Goal: Contribute content

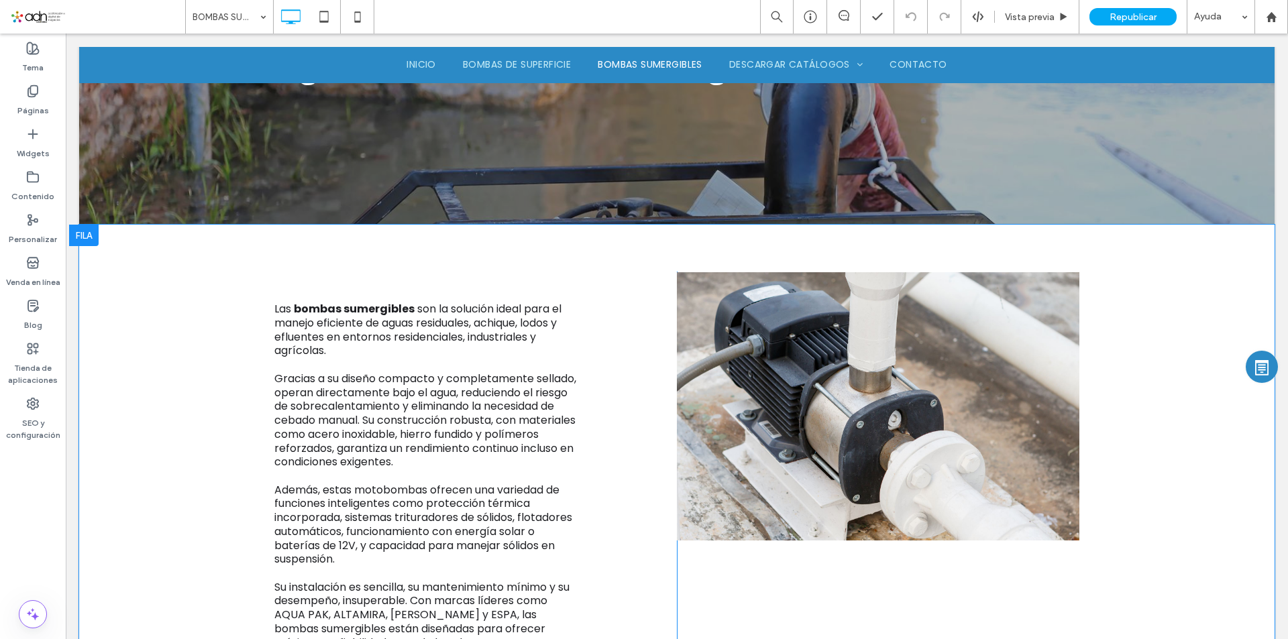
scroll to position [402, 0]
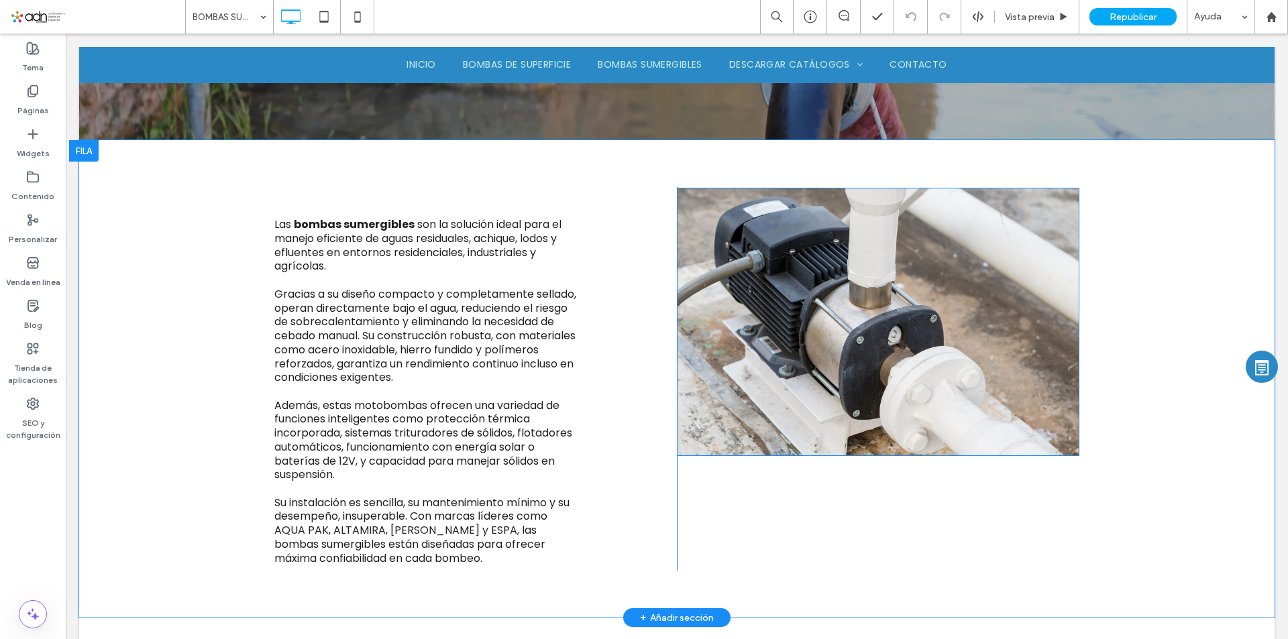
click at [779, 348] on img at bounding box center [878, 322] width 402 height 268
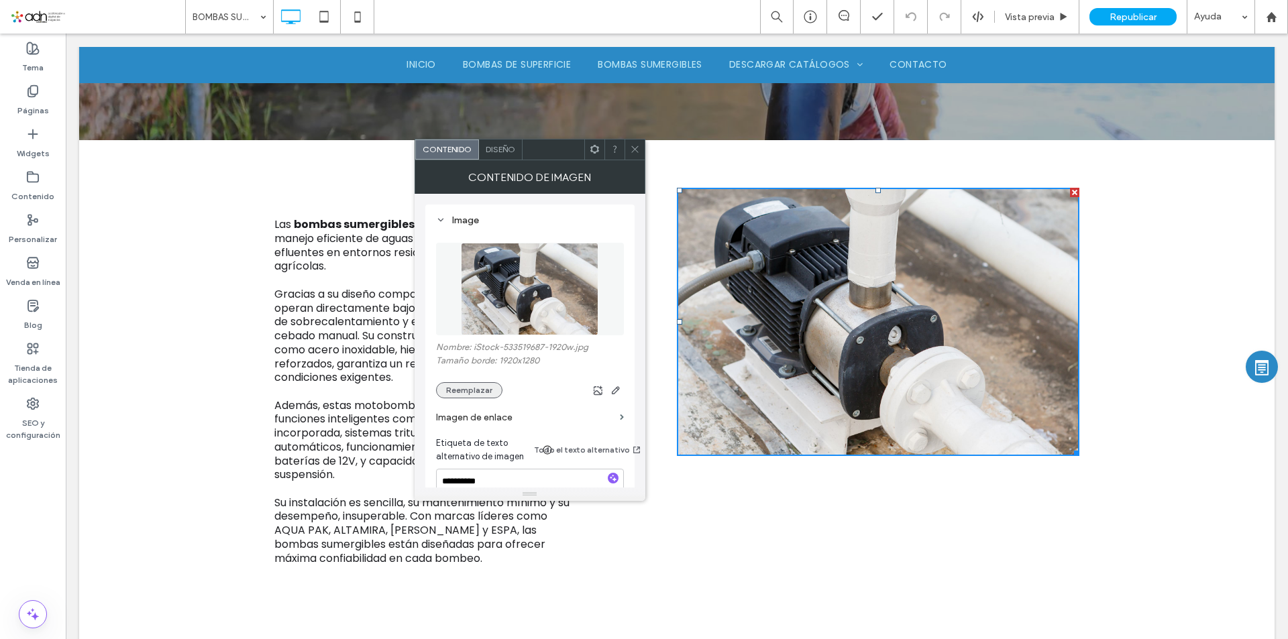
click at [457, 392] on button "Reemplazar" at bounding box center [469, 390] width 66 height 16
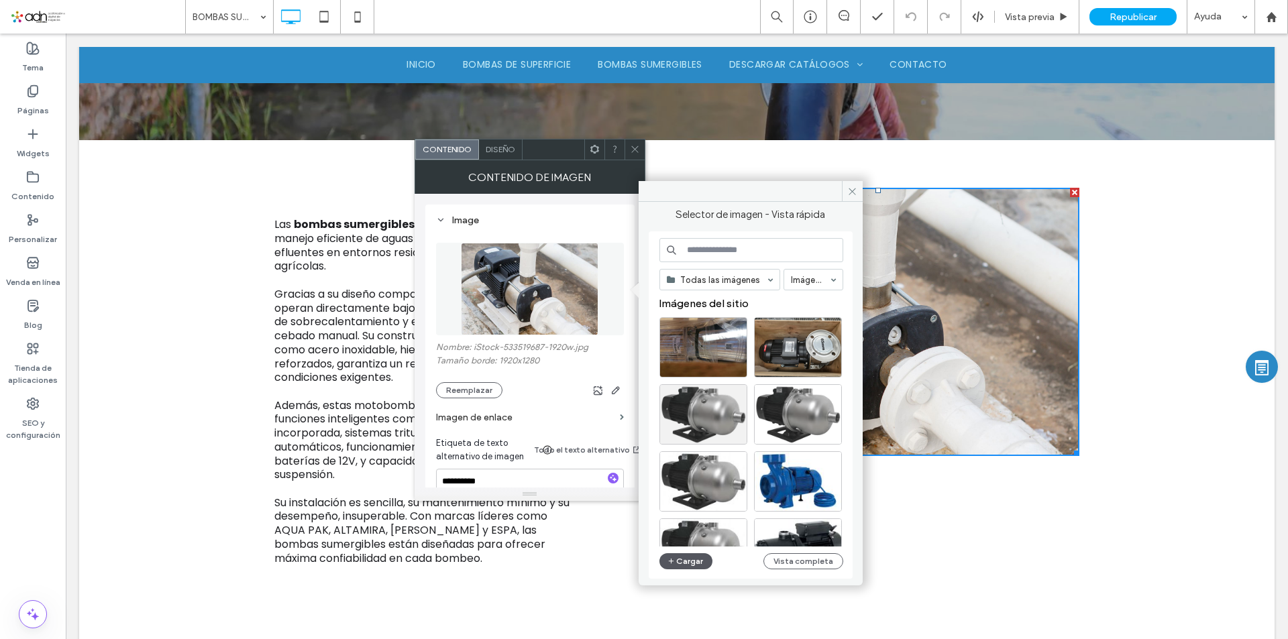
click at [688, 561] on button "Cargar" at bounding box center [686, 561] width 54 height 16
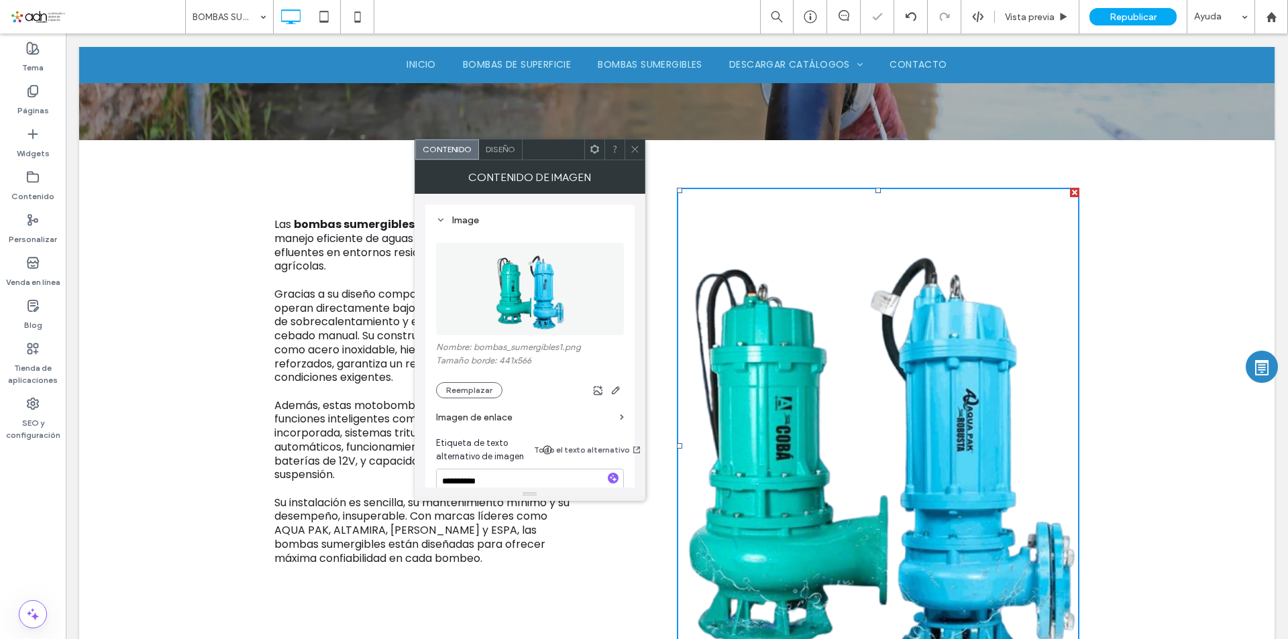
click at [633, 152] on icon at bounding box center [635, 149] width 10 height 10
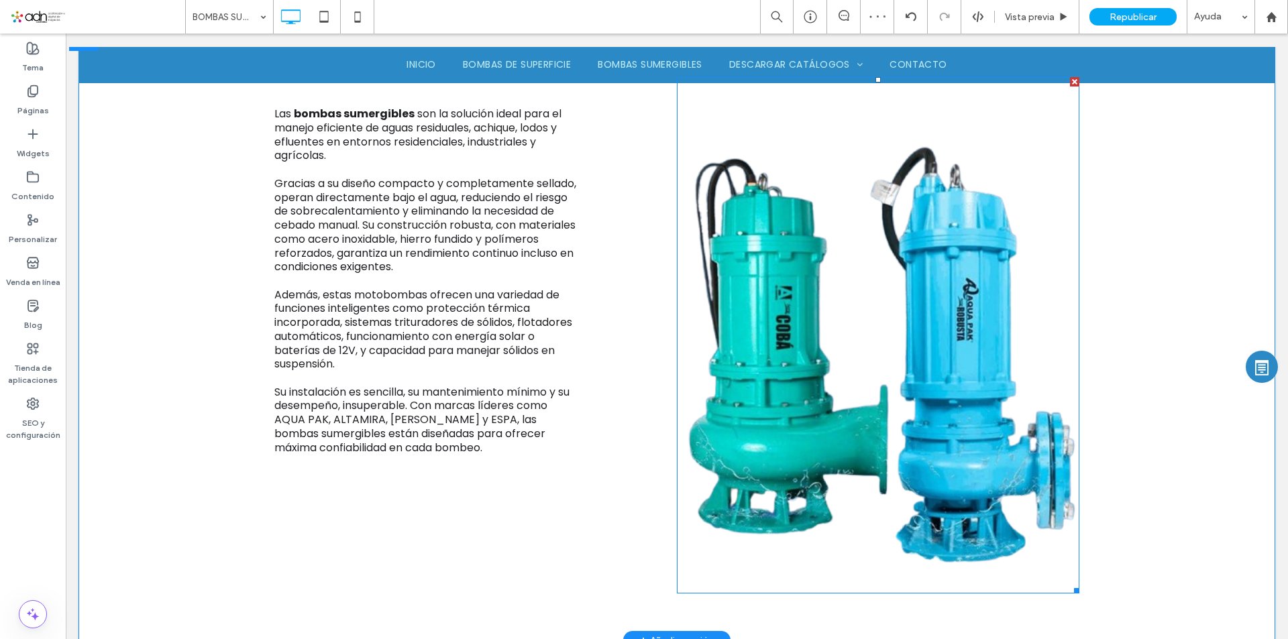
scroll to position [537, 0]
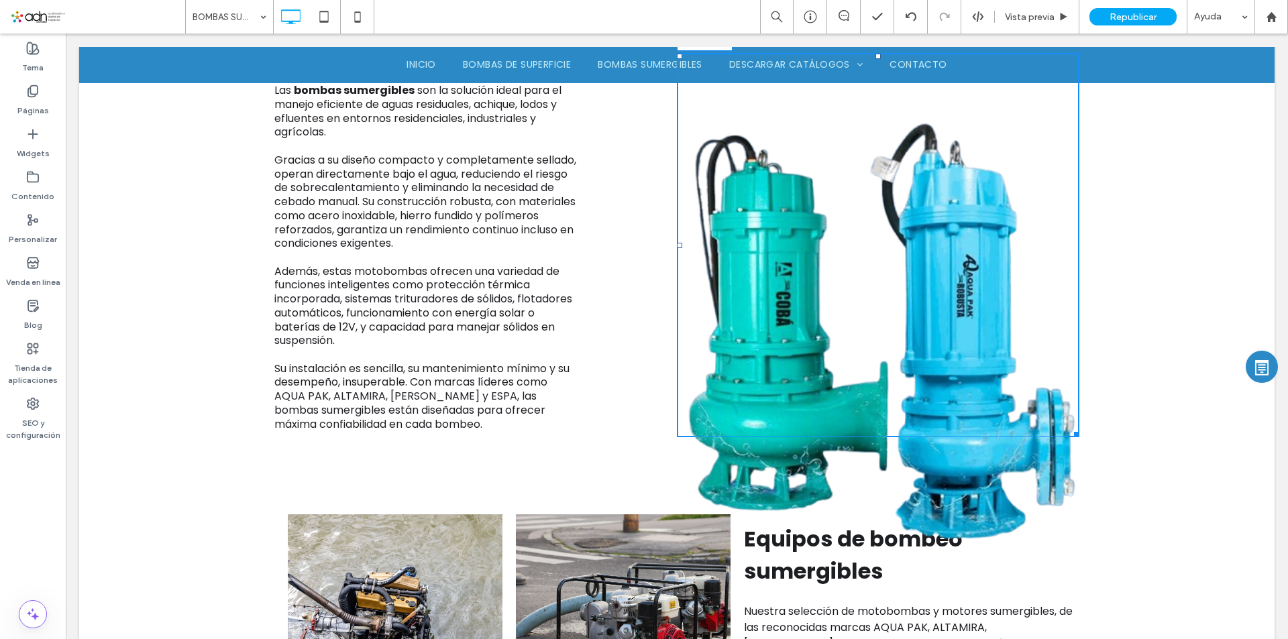
drag, startPoint x: 1073, startPoint y: 566, endPoint x: 1021, endPoint y: 435, distance: 140.6
click at [1069, 435] on div at bounding box center [1074, 432] width 10 height 10
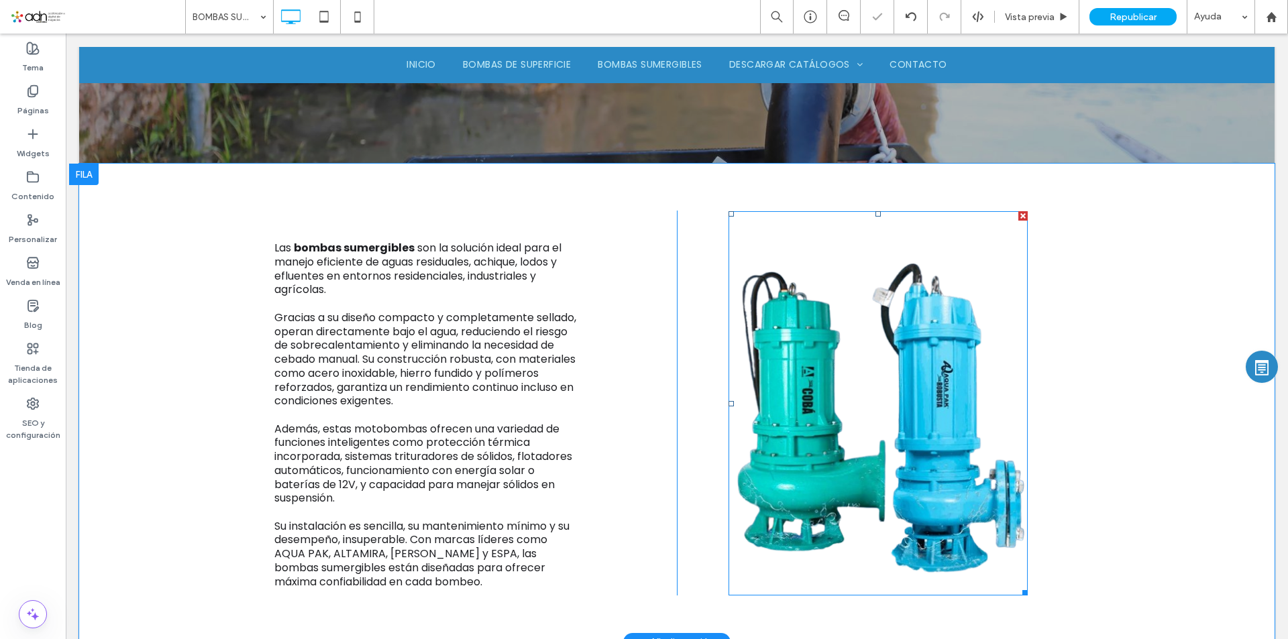
scroll to position [402, 0]
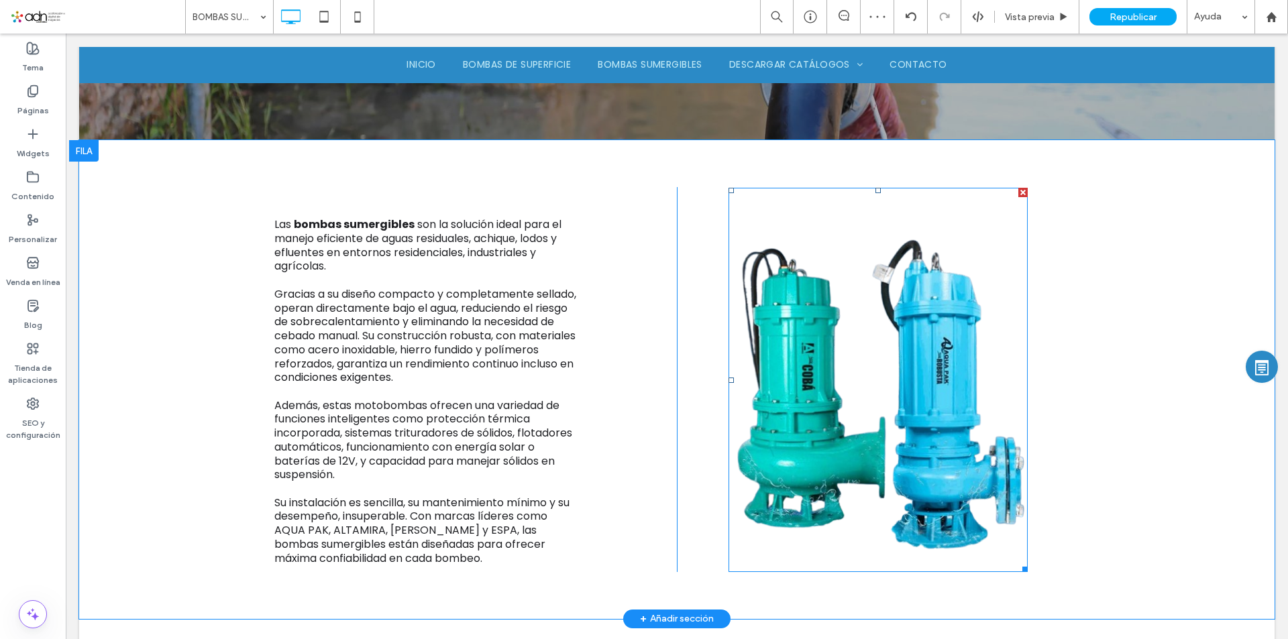
drag, startPoint x: 746, startPoint y: 328, endPoint x: 858, endPoint y: 416, distance: 142.8
click at [783, 353] on img at bounding box center [877, 380] width 299 height 384
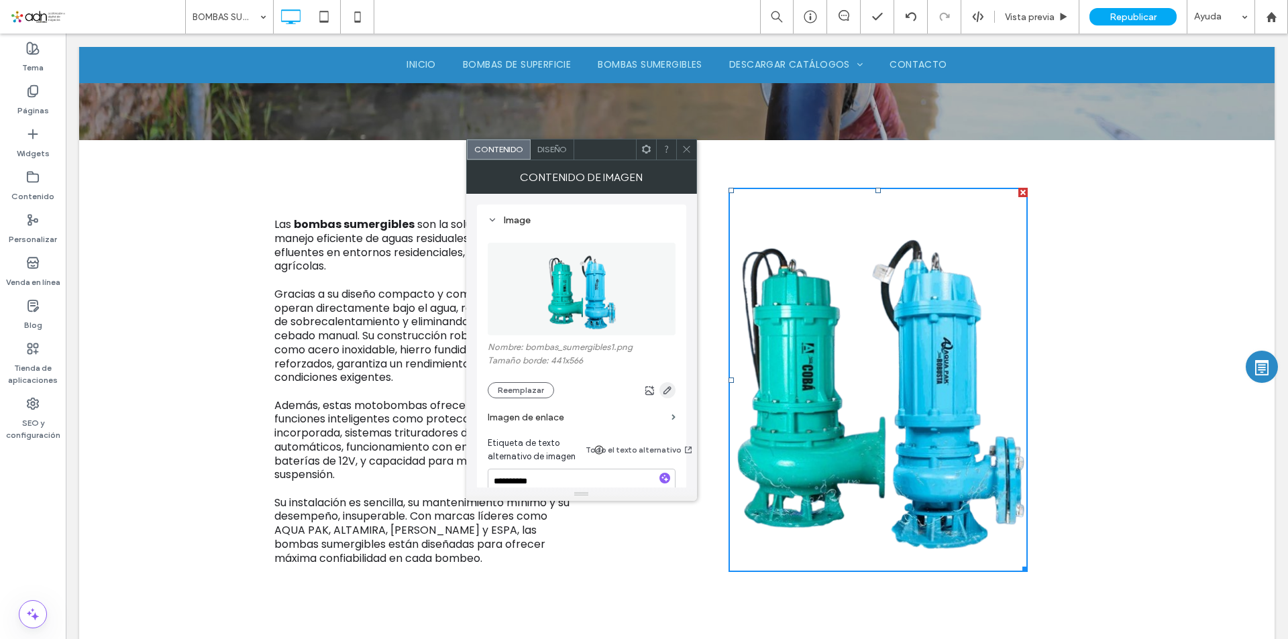
click at [663, 389] on icon "button" at bounding box center [667, 390] width 11 height 11
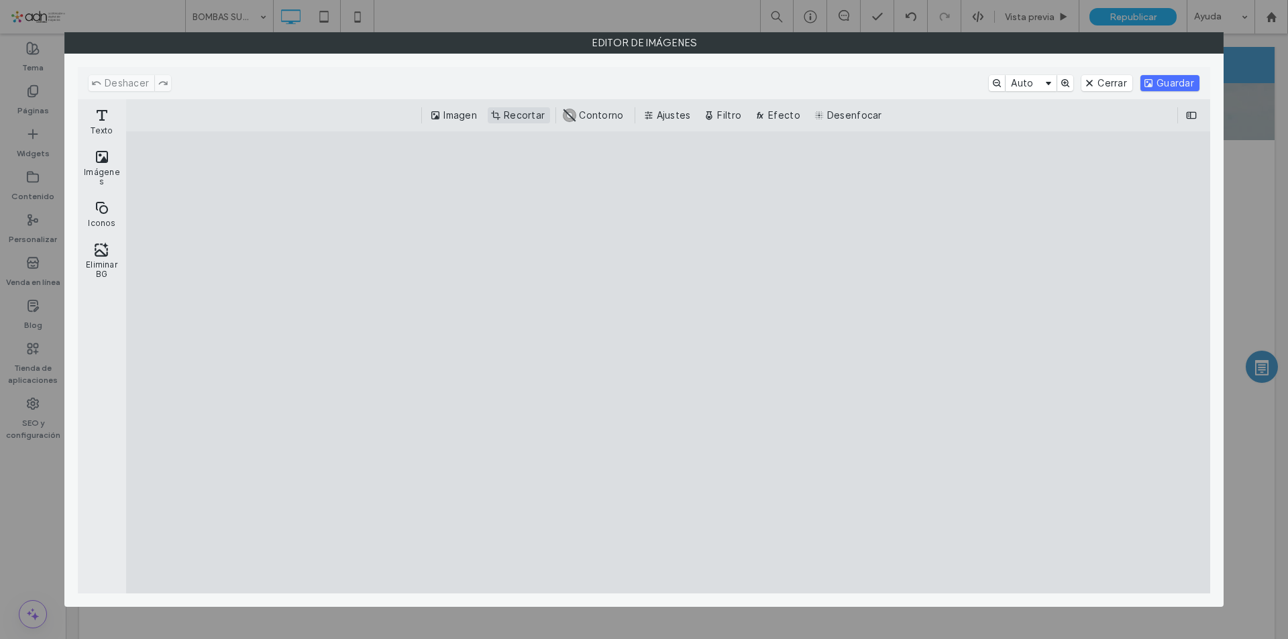
click at [514, 119] on button "Recortar" at bounding box center [519, 115] width 62 height 16
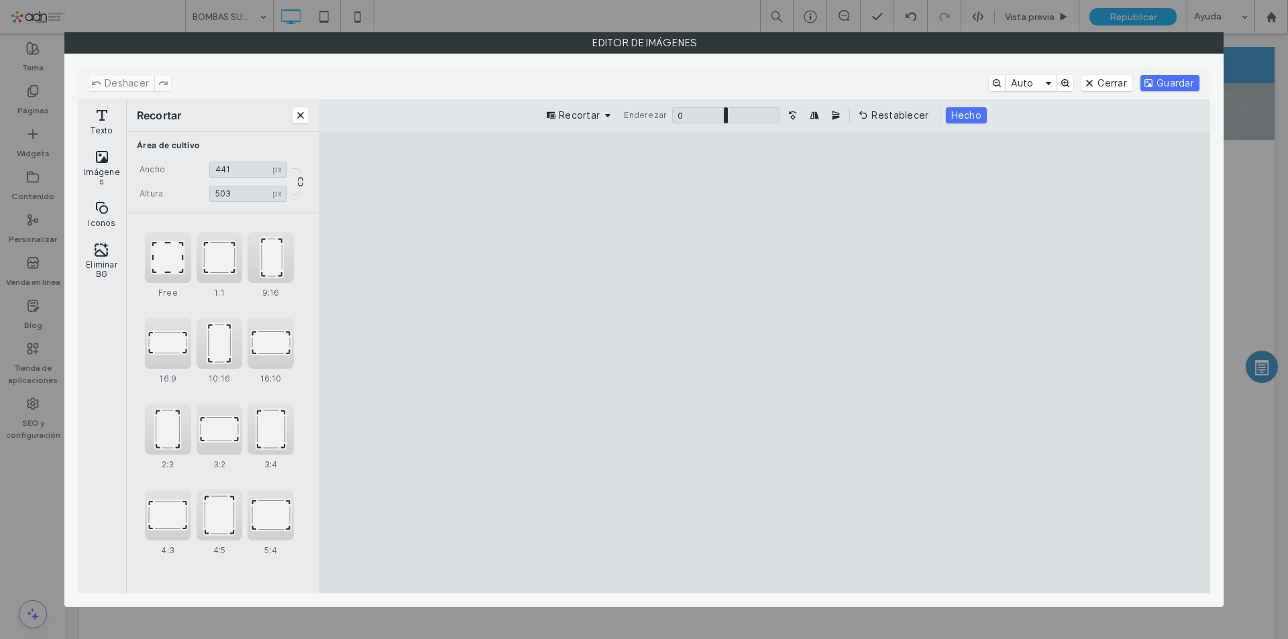
drag, startPoint x: 905, startPoint y: 183, endPoint x: 923, endPoint y: 224, distance: 44.7
click at [765, 363] on cesdk-canvas "Lienzo del editor" at bounding box center [765, 363] width 0 height 0
type input "***"
drag, startPoint x: 921, startPoint y: 571, endPoint x: 928, endPoint y: 552, distance: 20.2
click at [765, 363] on cesdk-canvas "Lienzo del editor" at bounding box center [765, 363] width 0 height 0
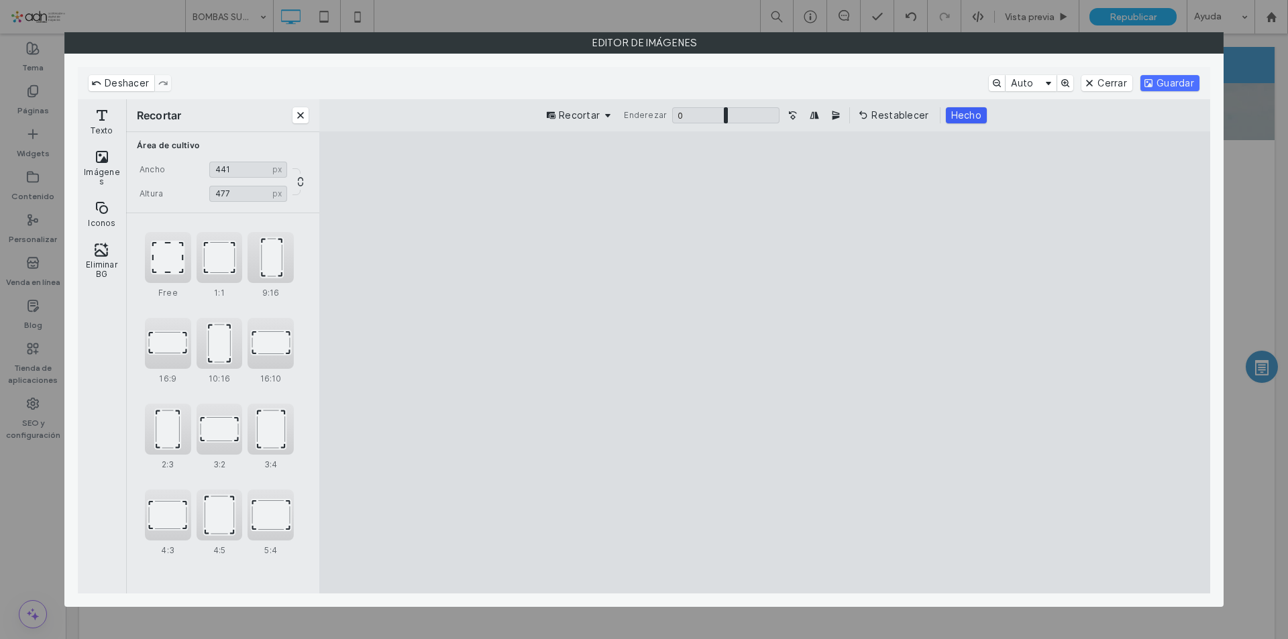
click at [962, 116] on button "Hecho" at bounding box center [966, 115] width 41 height 16
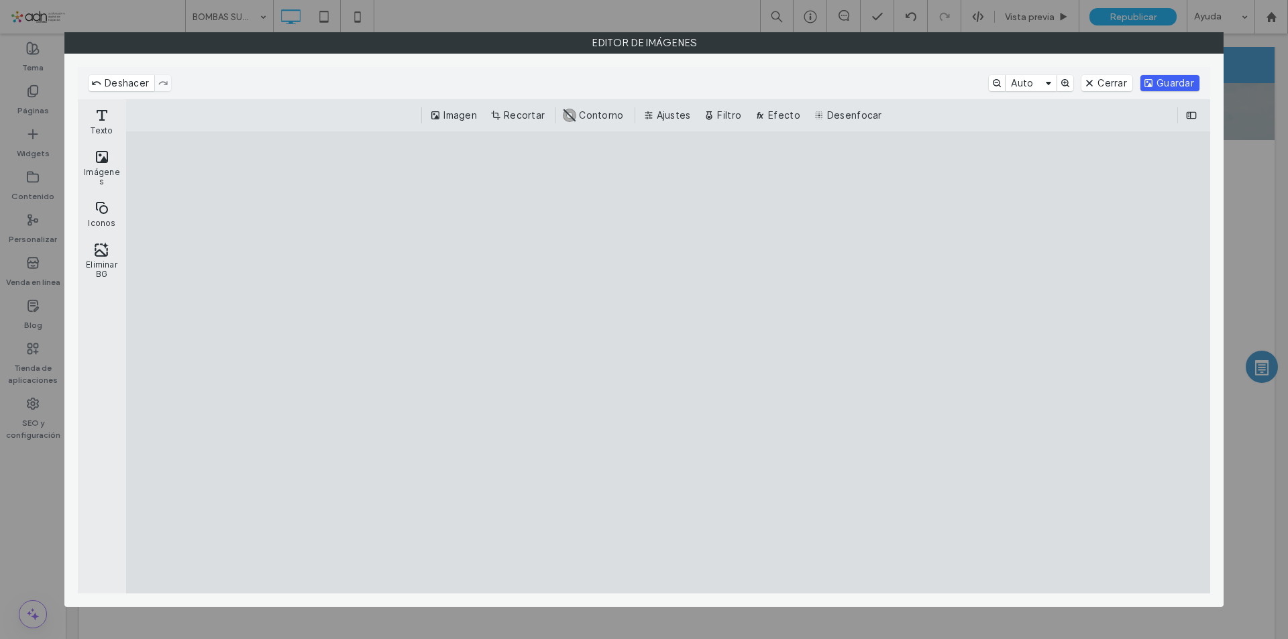
click at [1184, 79] on button "Guardar" at bounding box center [1169, 83] width 59 height 16
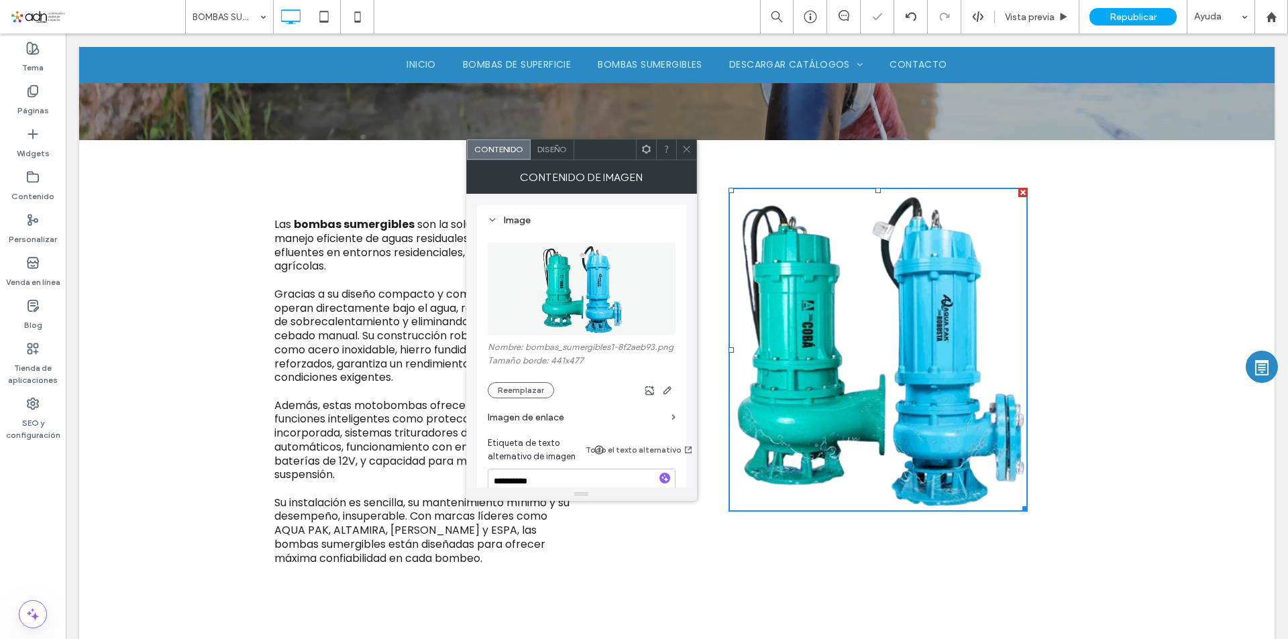
click at [687, 158] on span at bounding box center [686, 149] width 10 height 20
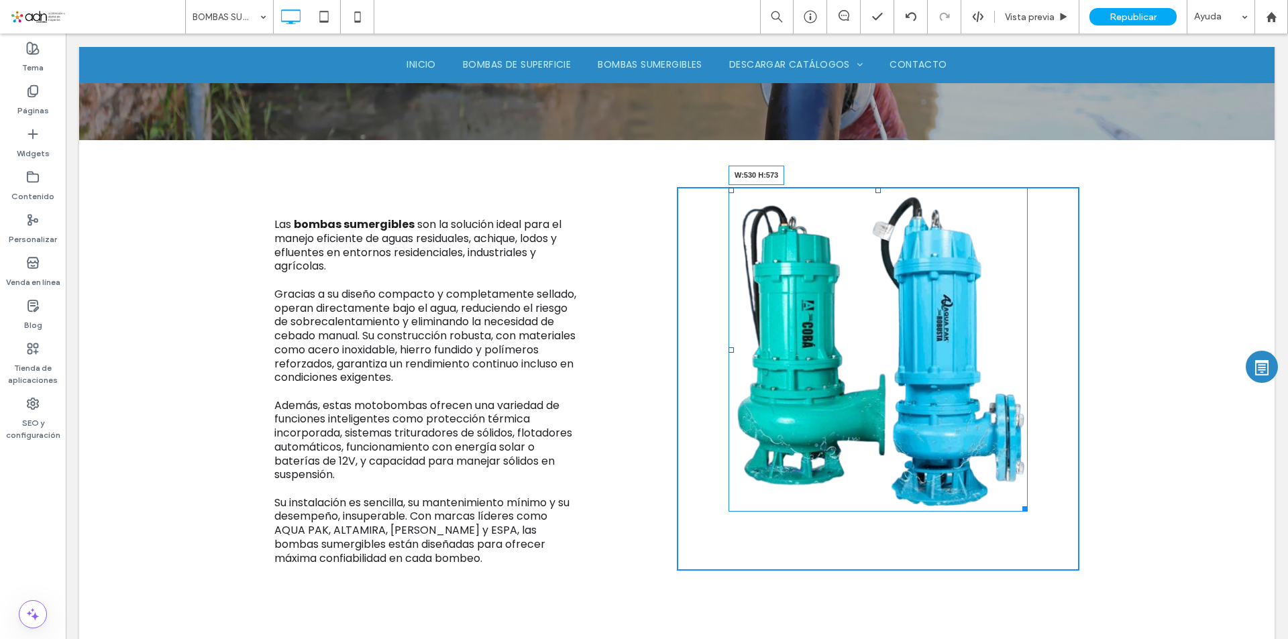
drag, startPoint x: 1022, startPoint y: 508, endPoint x: 1116, endPoint y: 590, distance: 124.5
click at [1027, 511] on div "W:530 H:573" at bounding box center [877, 349] width 299 height 323
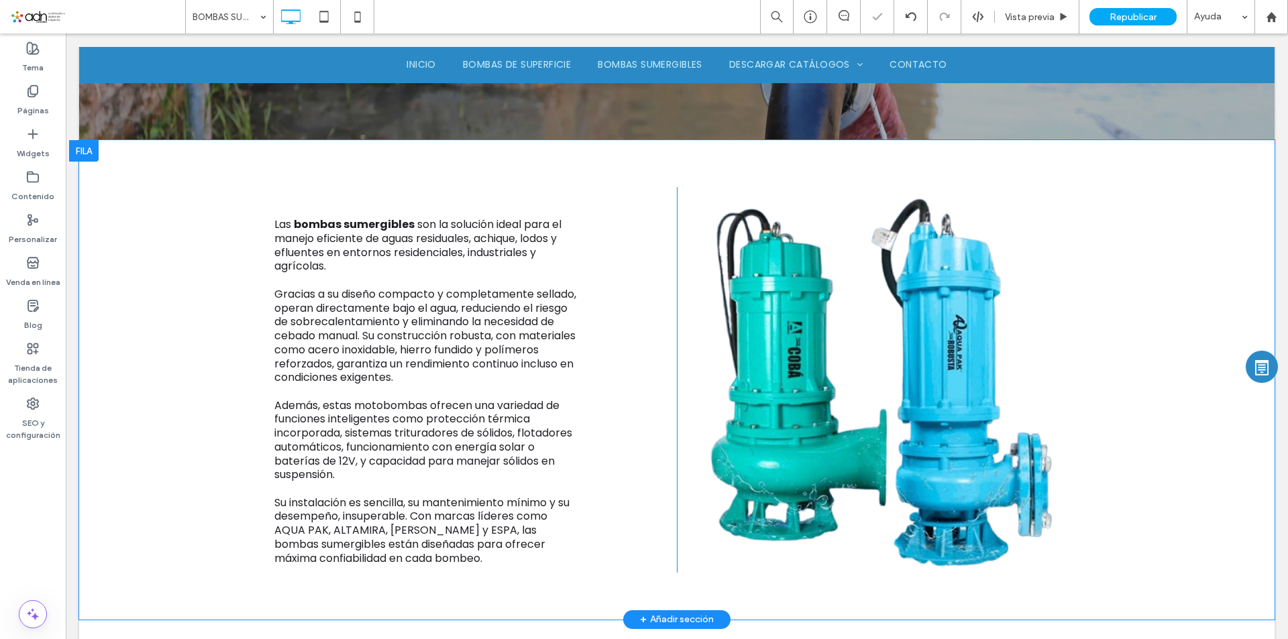
click at [1125, 516] on div "Las bombas sumergibles son la solución ideal para el manejo eficiente de aguas …" at bounding box center [676, 379] width 1195 height 479
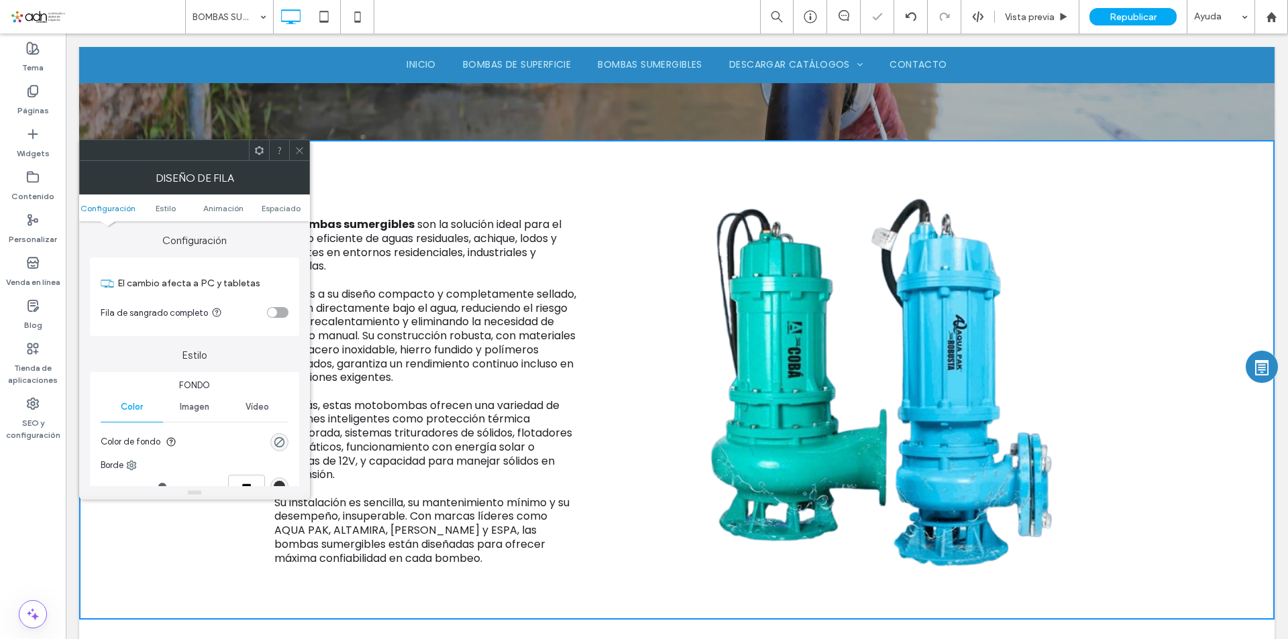
click at [297, 157] on span at bounding box center [299, 150] width 10 height 20
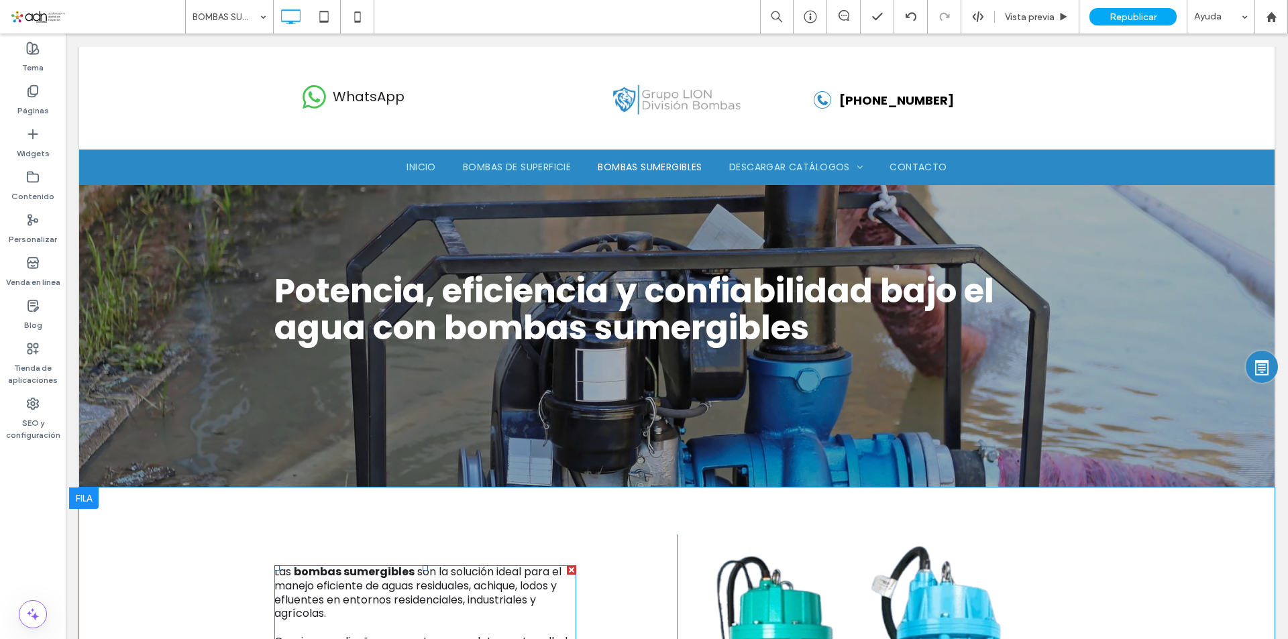
scroll to position [0, 0]
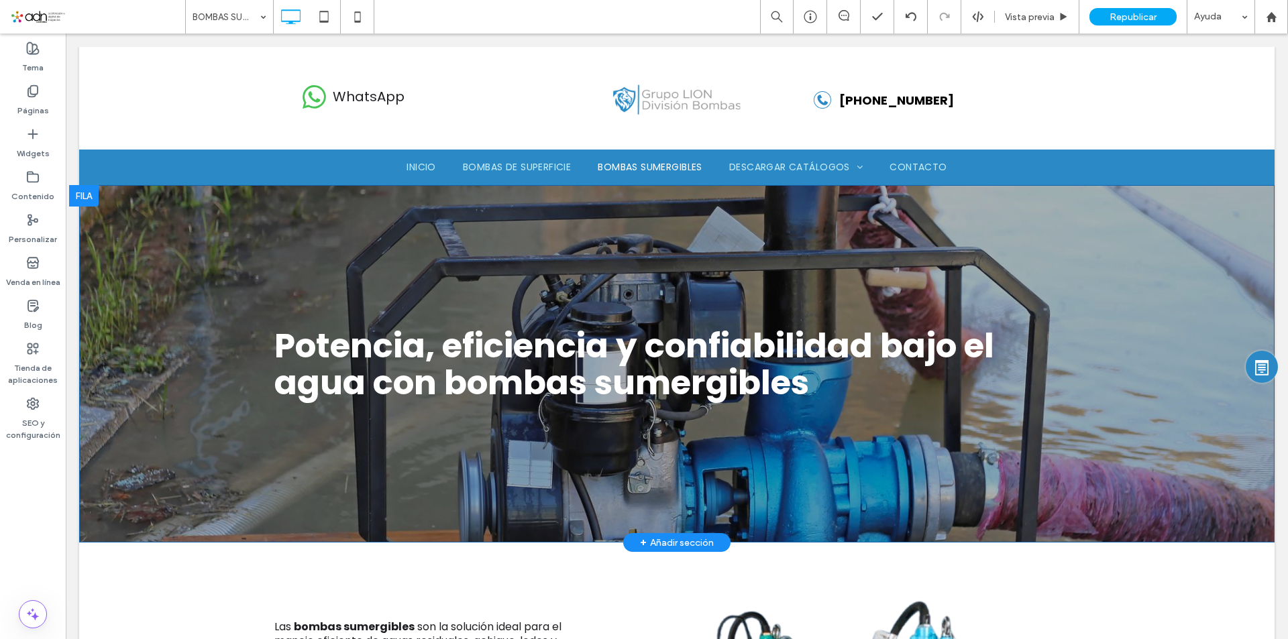
click at [229, 334] on div "Potencia, eficiencia y confiabilidad bajo el agua con bombas sumergibles Click …" at bounding box center [676, 363] width 1195 height 357
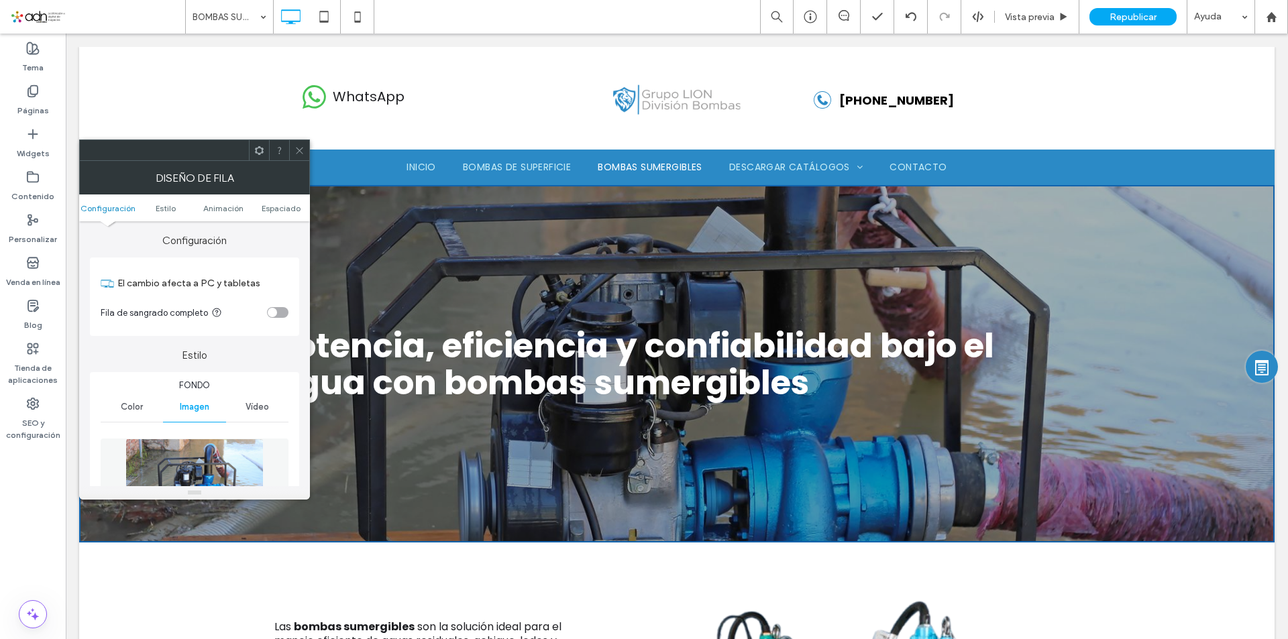
scroll to position [201, 0]
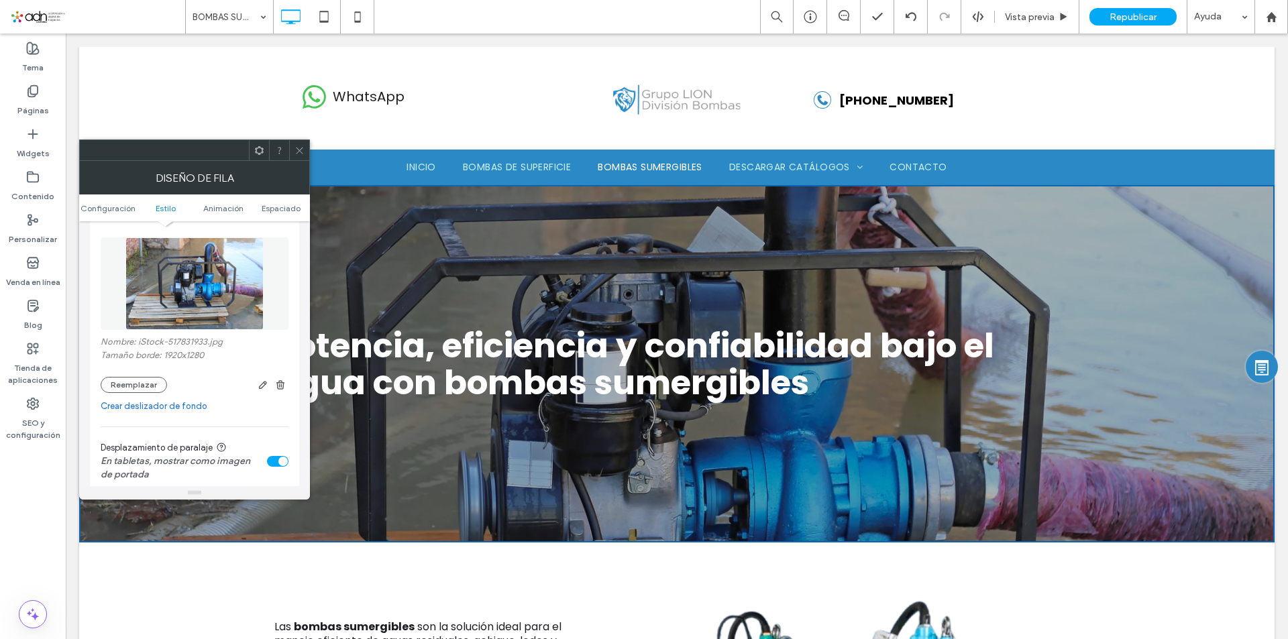
click at [146, 393] on div "Nombre: iStock-517831933.jpg Tamaño borde: 1920x1280 Reemplazar" at bounding box center [195, 312] width 188 height 176
click at [142, 386] on button "Reemplazar" at bounding box center [134, 385] width 66 height 16
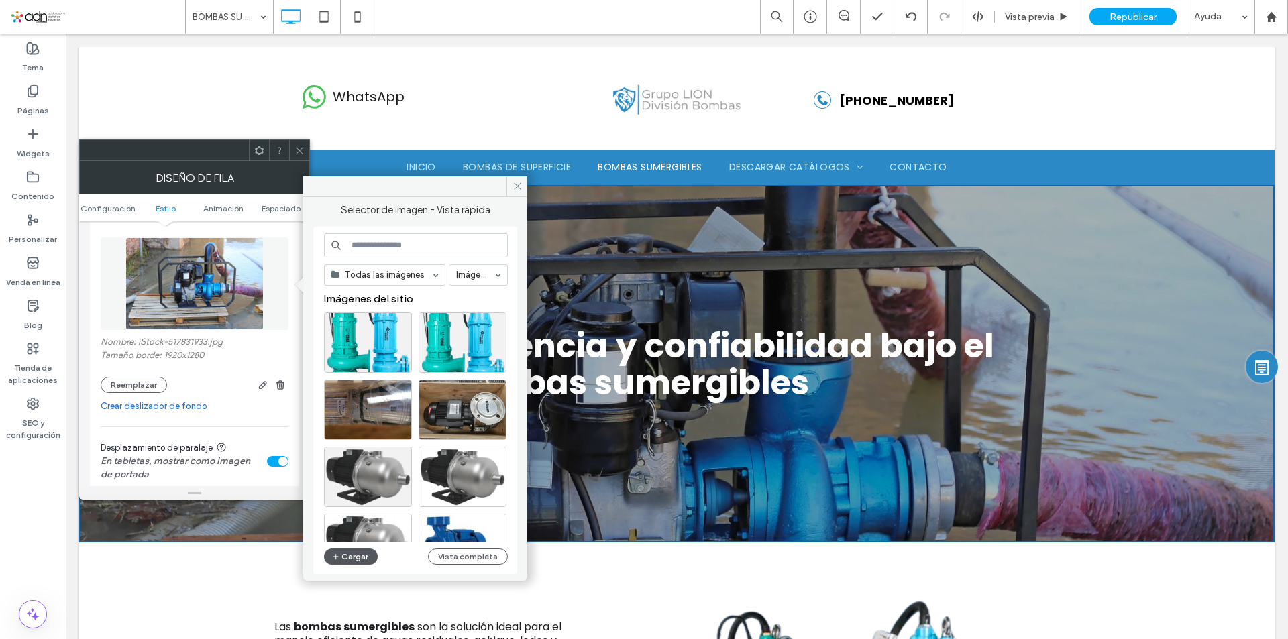
click at [358, 560] on button "Cargar" at bounding box center [351, 557] width 54 height 16
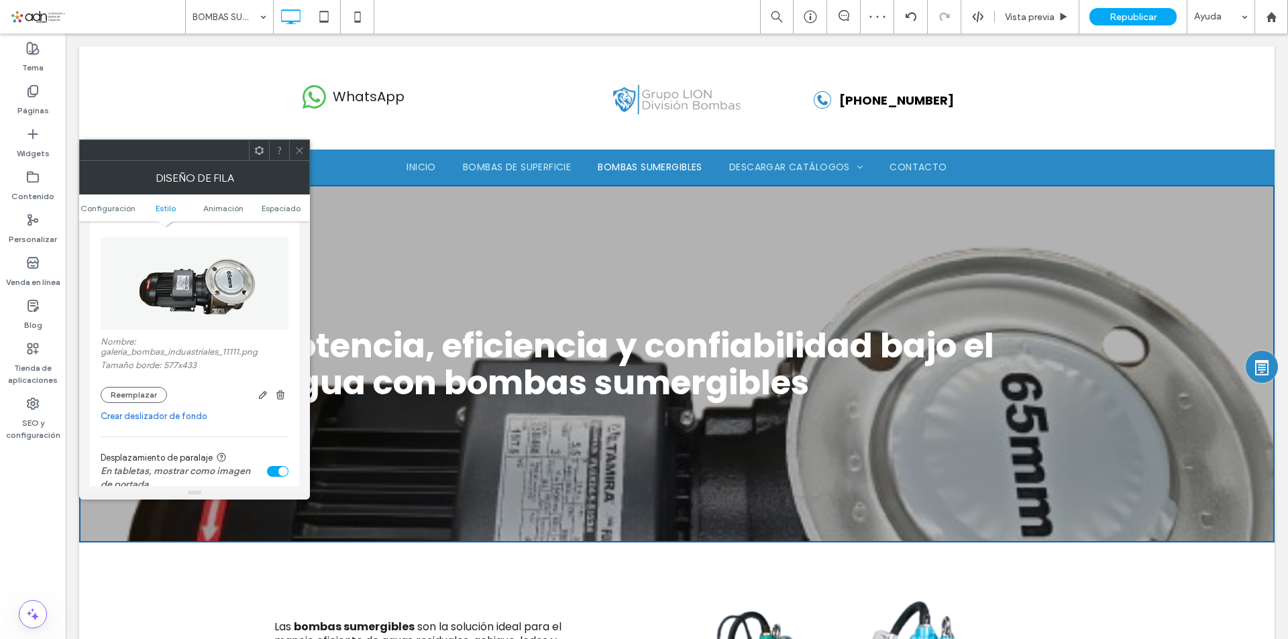
click at [298, 148] on icon at bounding box center [299, 151] width 10 height 10
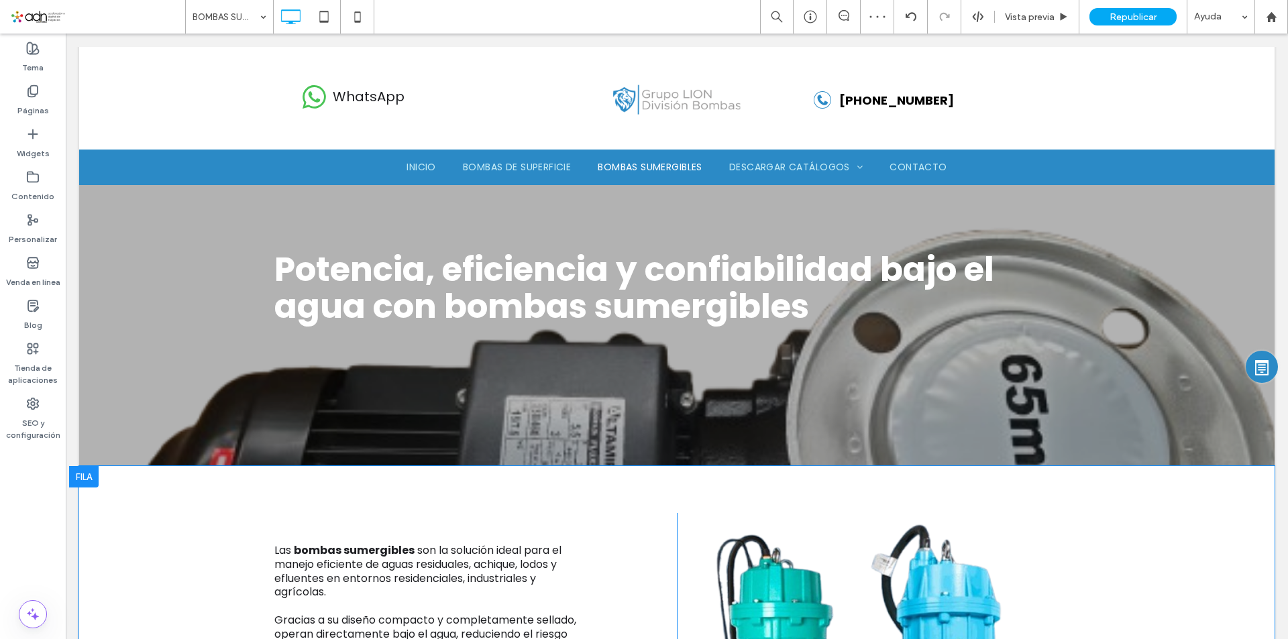
scroll to position [0, 0]
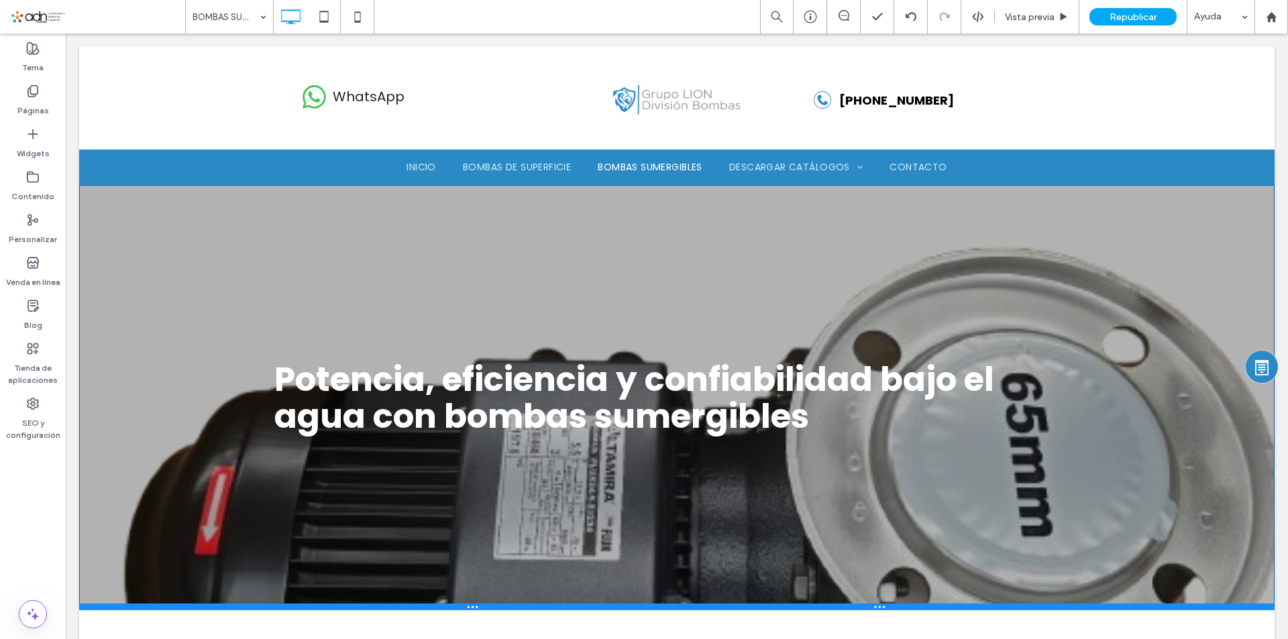
drag, startPoint x: 205, startPoint y: 543, endPoint x: 210, endPoint y: 611, distance: 68.6
click at [210, 610] on div at bounding box center [676, 607] width 1195 height 7
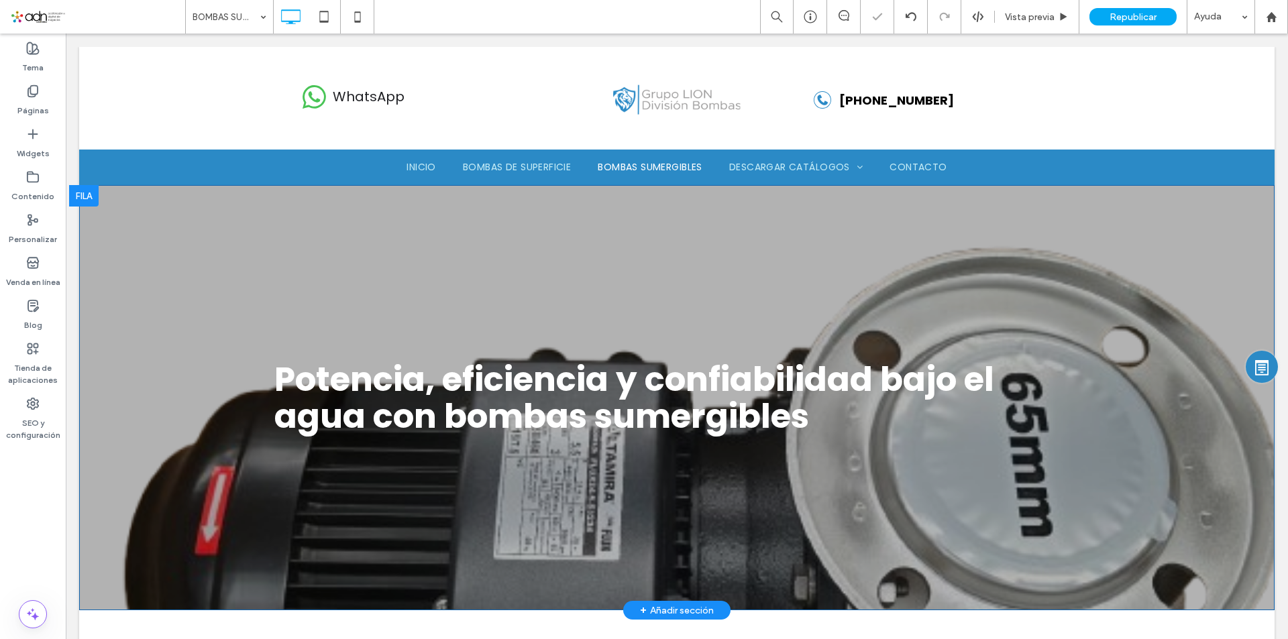
click at [172, 408] on div "Potencia, eficiencia y confiabilidad bajo el agua con bombas sumergibles Click …" at bounding box center [676, 397] width 1195 height 425
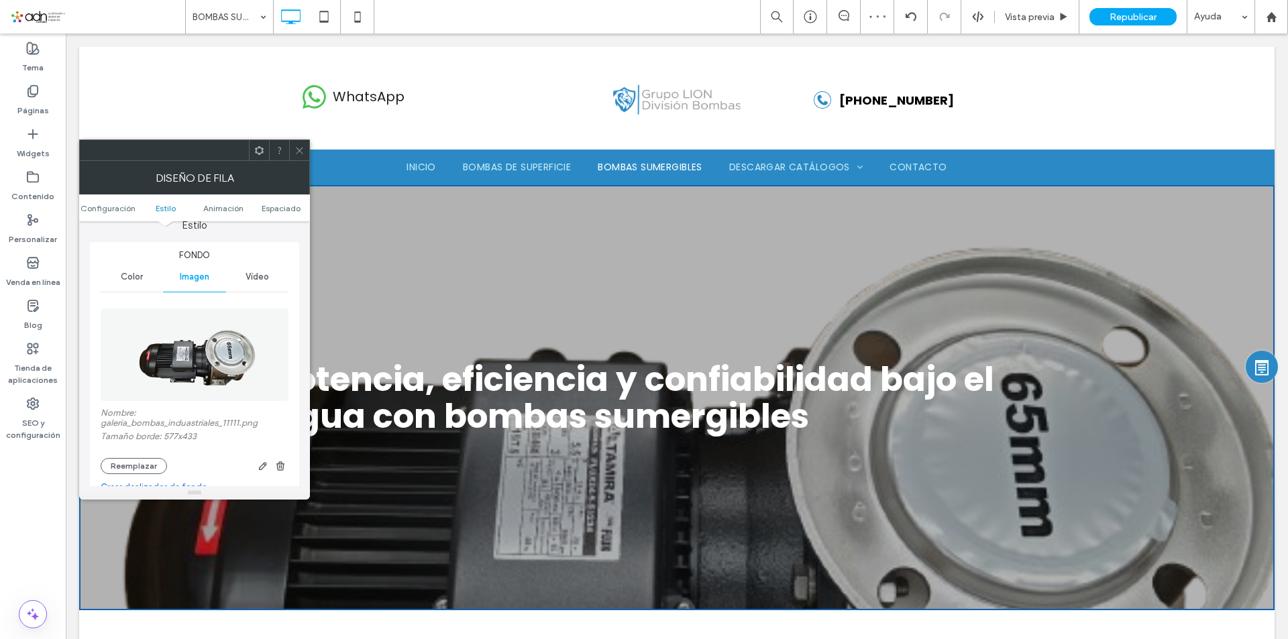
scroll to position [134, 0]
click at [158, 459] on button "Reemplazar" at bounding box center [134, 462] width 66 height 16
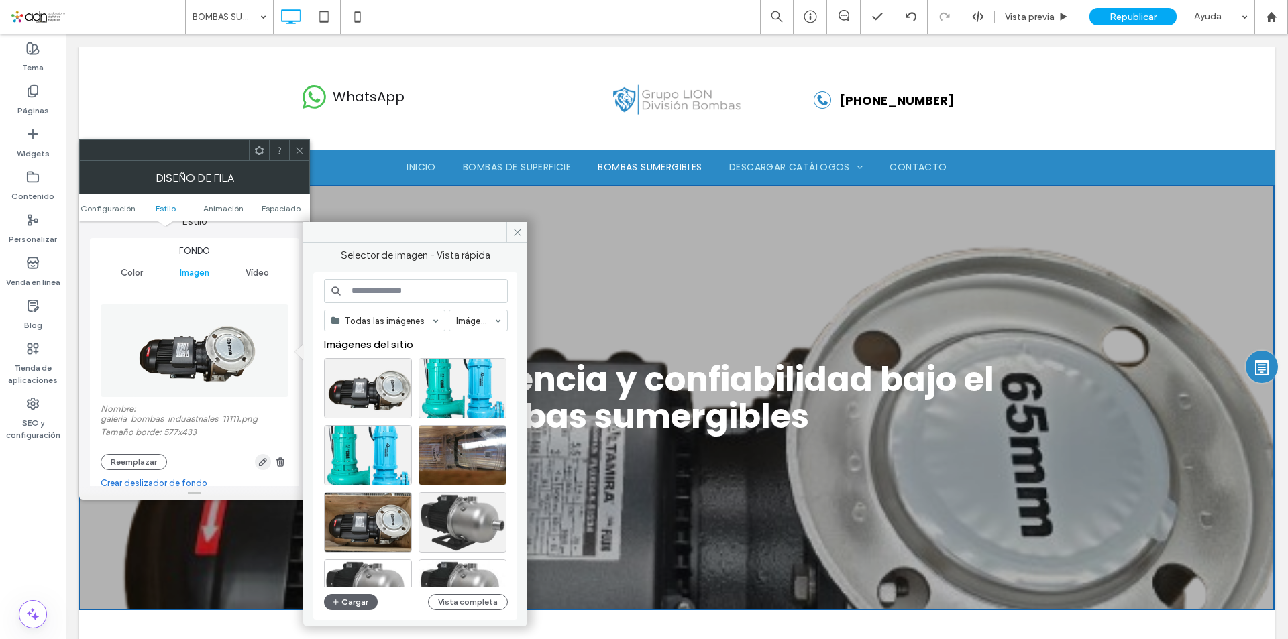
click at [260, 463] on use "button" at bounding box center [263, 462] width 8 height 8
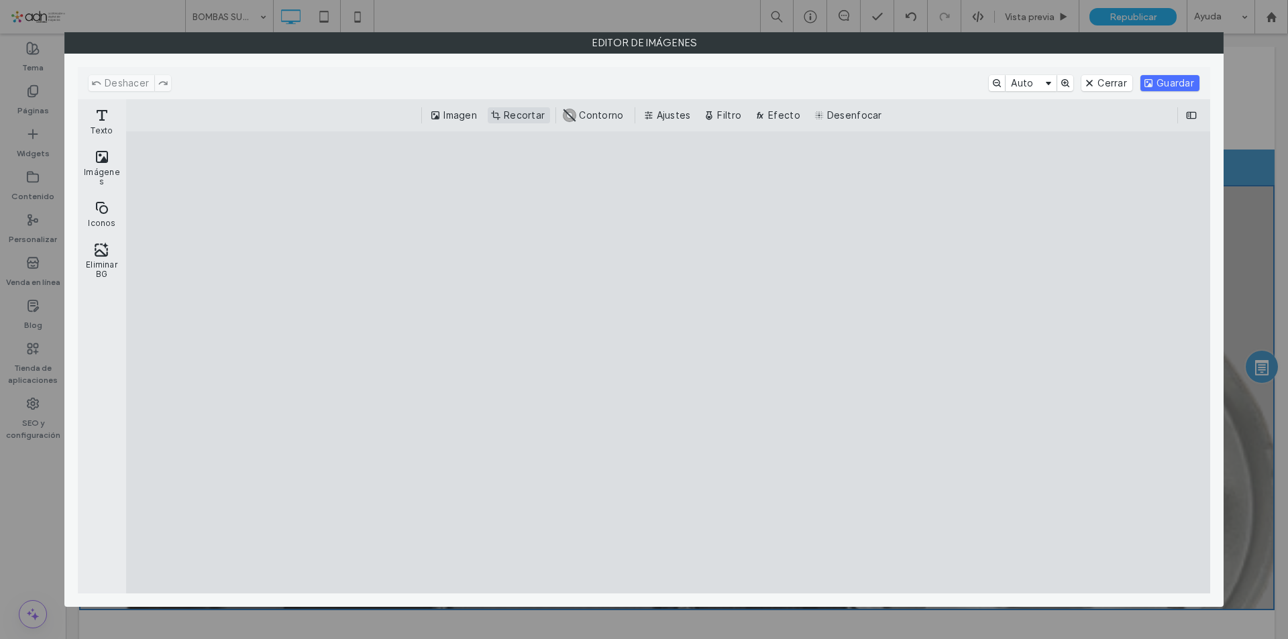
click at [531, 116] on button "Recortar" at bounding box center [519, 115] width 62 height 16
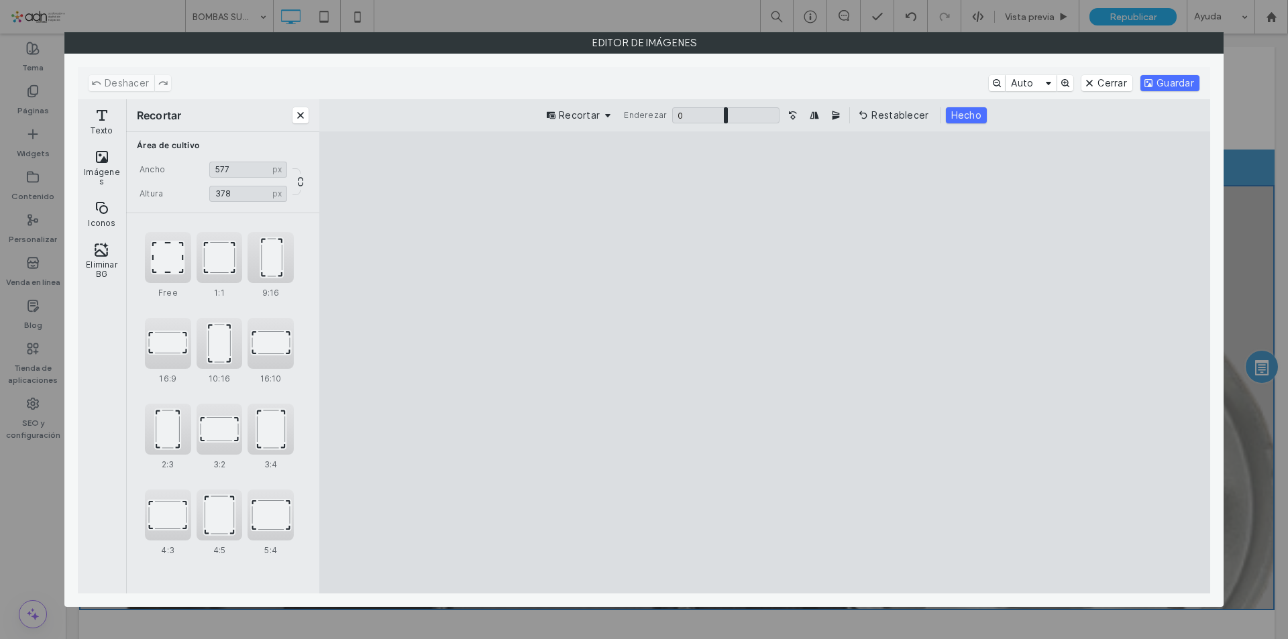
drag, startPoint x: 1011, startPoint y: 178, endPoint x: 1033, endPoint y: 229, distance: 55.8
click at [765, 363] on cesdk-canvas "Lienzo del editor" at bounding box center [765, 363] width 0 height 0
type input "***"
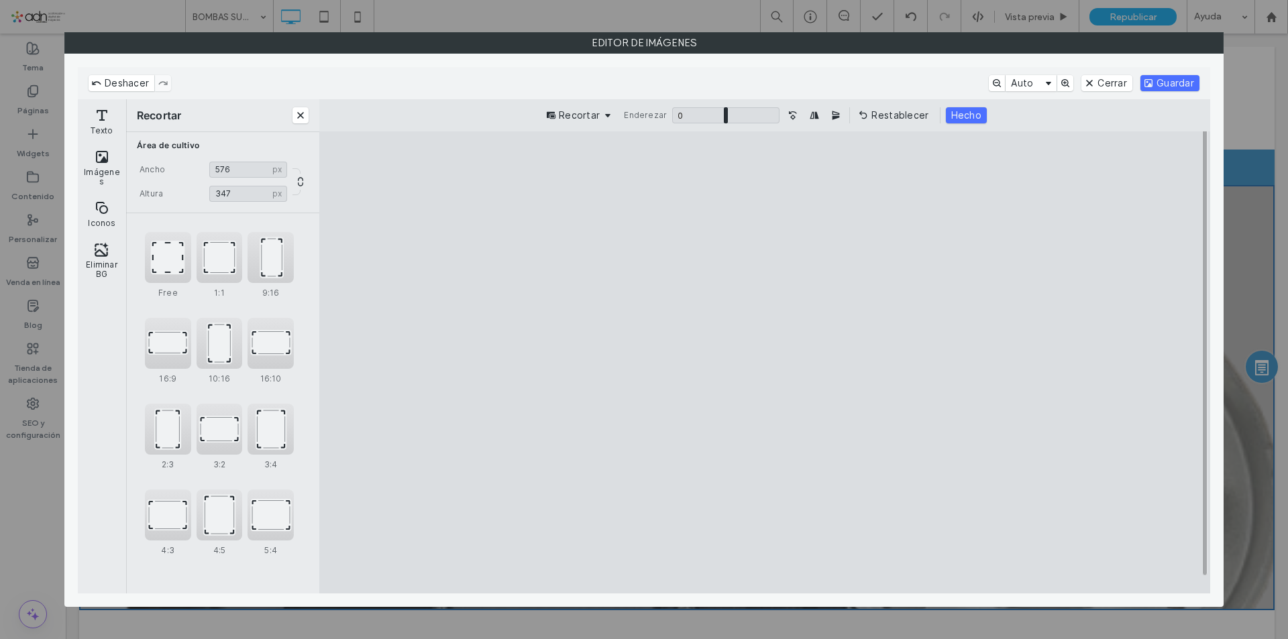
type input "***"
drag, startPoint x: 1046, startPoint y: 573, endPoint x: 1060, endPoint y: 532, distance: 43.1
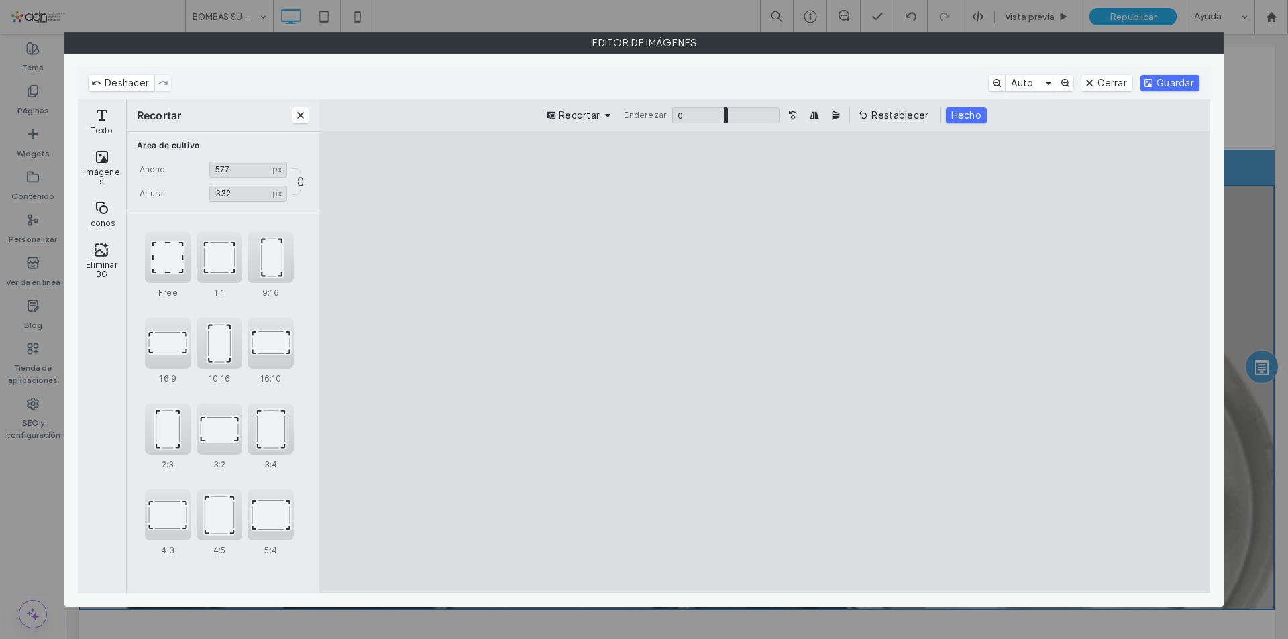
click at [765, 363] on cesdk-canvas "Lienzo del editor" at bounding box center [765, 363] width 0 height 0
click at [964, 118] on button "Hecho" at bounding box center [966, 115] width 41 height 16
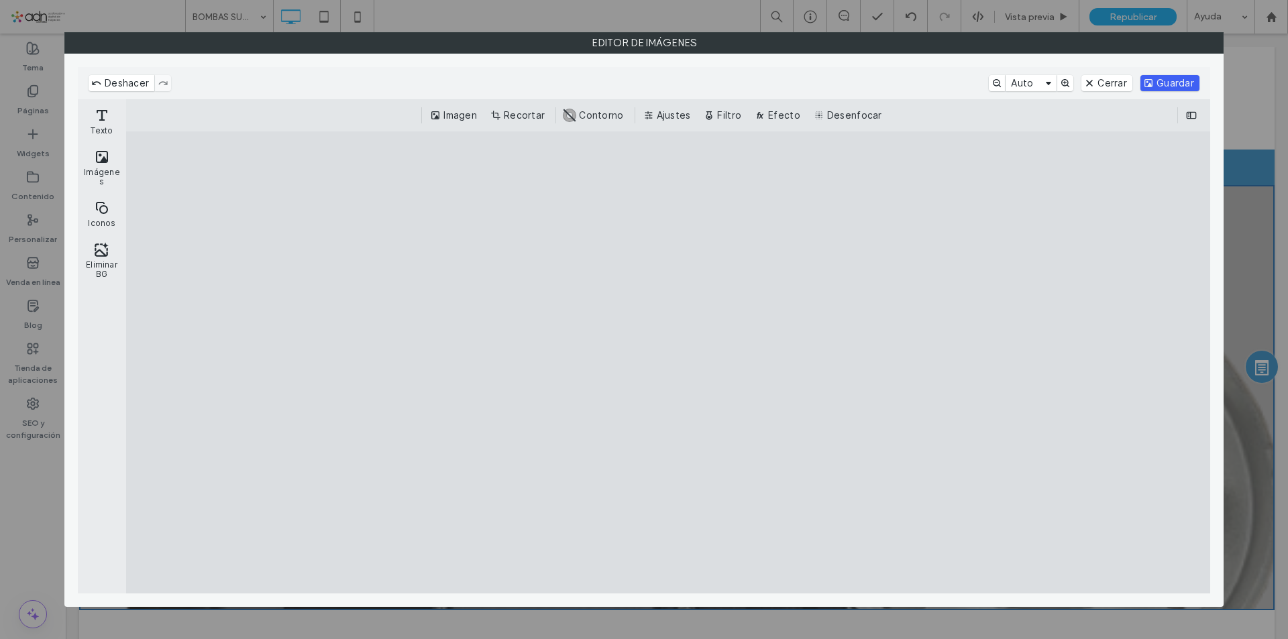
click at [1158, 87] on button "Guardar" at bounding box center [1169, 83] width 59 height 16
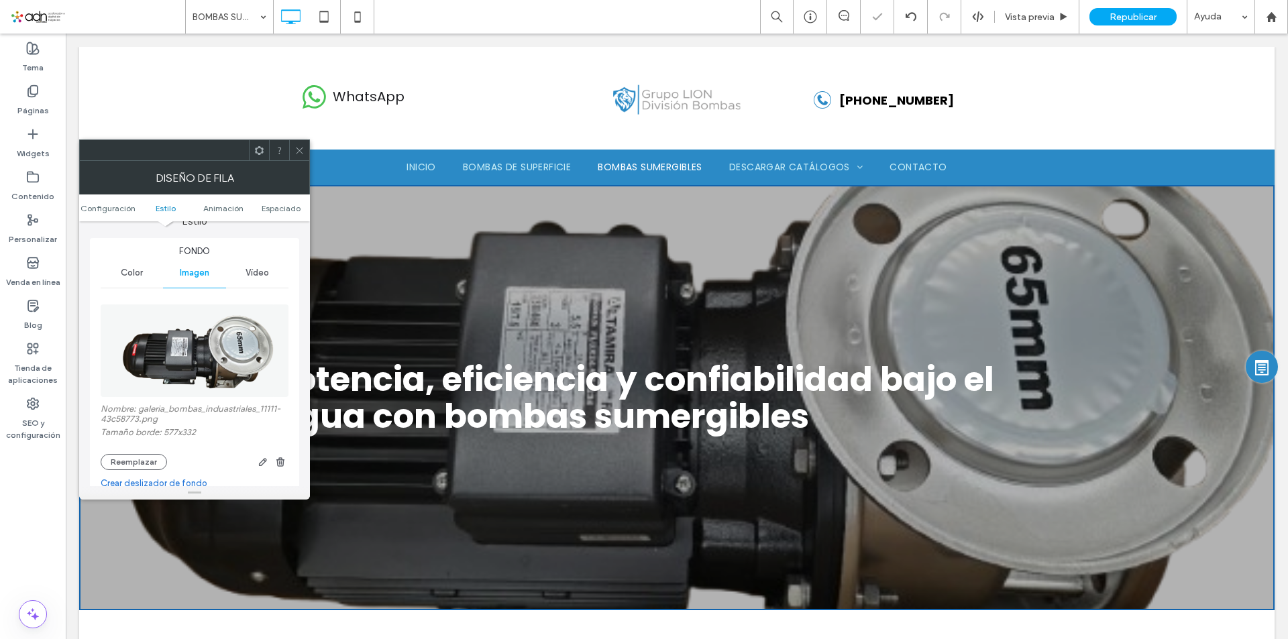
click at [302, 157] on span at bounding box center [299, 150] width 10 height 20
